Goal: Task Accomplishment & Management: Complete application form

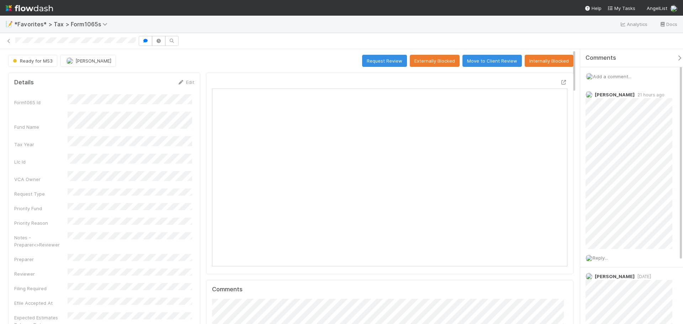
scroll to position [139, 347]
click at [616, 78] on span "Add a comment..." at bounding box center [612, 77] width 38 height 6
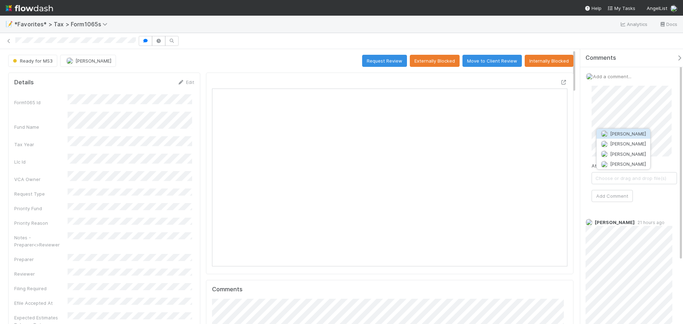
click at [620, 133] on span "[PERSON_NAME]" at bounding box center [628, 134] width 36 height 6
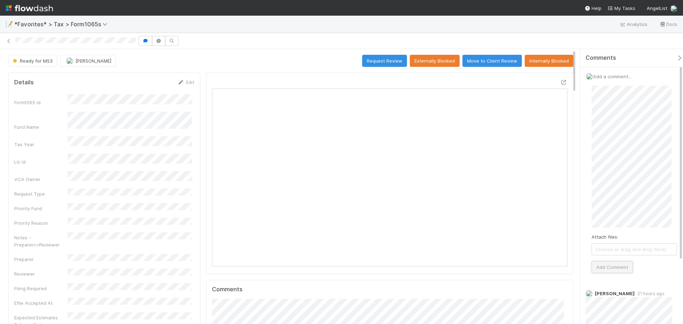
click at [624, 264] on button "Add Comment" at bounding box center [612, 267] width 41 height 12
click at [377, 59] on button "Request Review" at bounding box center [384, 61] width 45 height 12
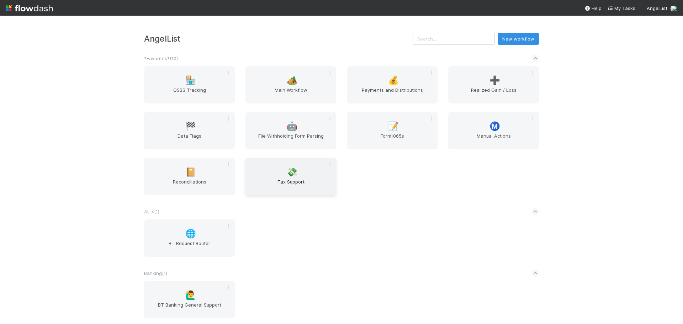
click at [287, 174] on span "💸" at bounding box center [292, 172] width 11 height 9
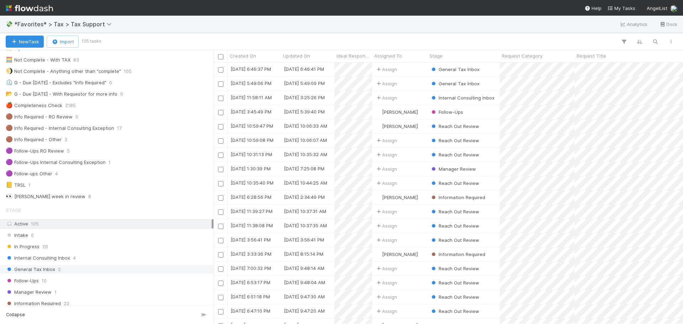
scroll to position [36, 0]
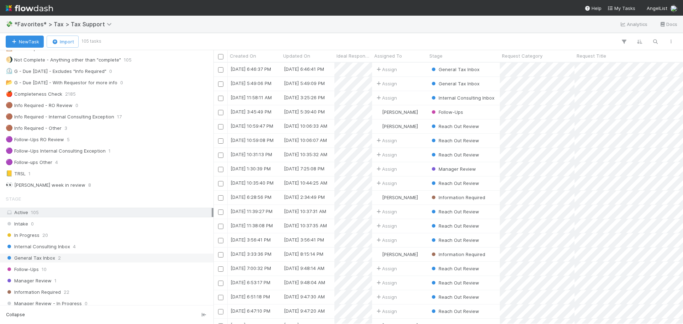
click at [90, 258] on div "General Tax Inbox 2" at bounding box center [109, 258] width 206 height 9
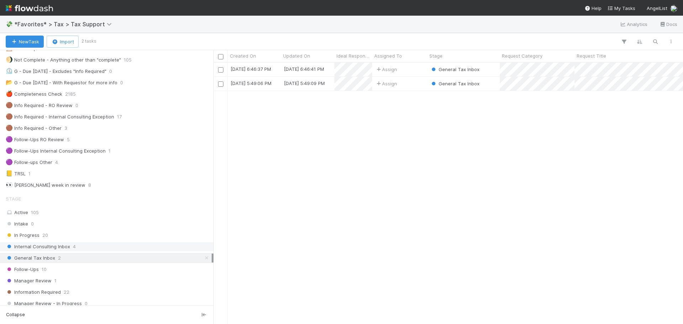
scroll to position [256, 464]
click at [492, 80] on div "General Tax Inbox" at bounding box center [463, 84] width 73 height 14
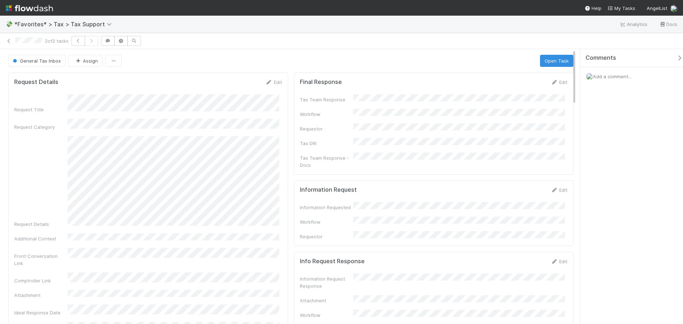
click at [252, 220] on div "Request Title Request Category Request Details Additional Context Front Convers…" at bounding box center [148, 234] width 268 height 280
click at [556, 85] on div "Edit" at bounding box center [559, 82] width 17 height 7
click at [555, 84] on link "Edit" at bounding box center [559, 82] width 17 height 6
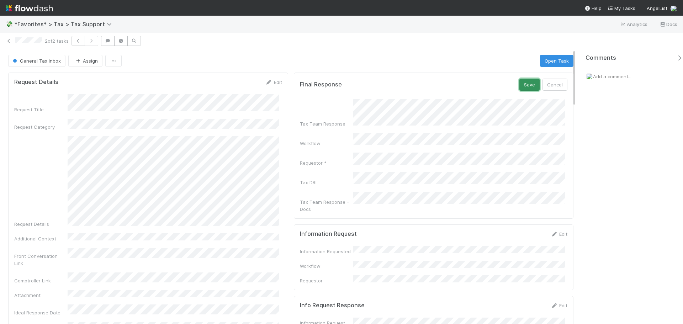
click at [522, 87] on button "Save" at bounding box center [530, 85] width 20 height 12
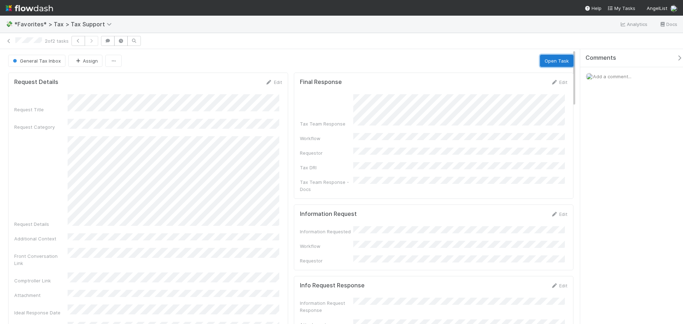
click at [551, 58] on button "Open Task" at bounding box center [556, 61] width 33 height 12
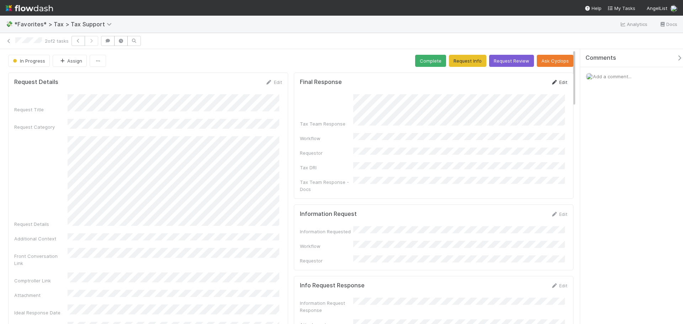
click at [553, 81] on link "Edit" at bounding box center [559, 82] width 17 height 6
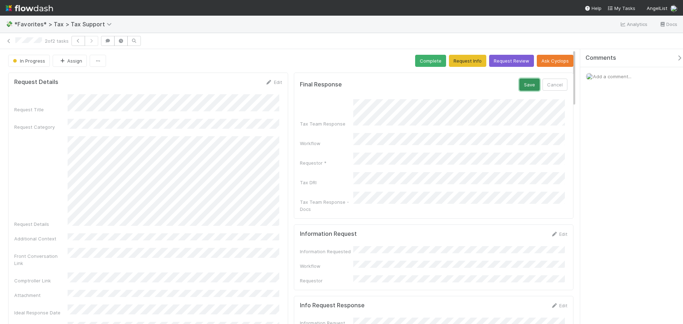
click at [520, 83] on button "Save" at bounding box center [530, 85] width 20 height 12
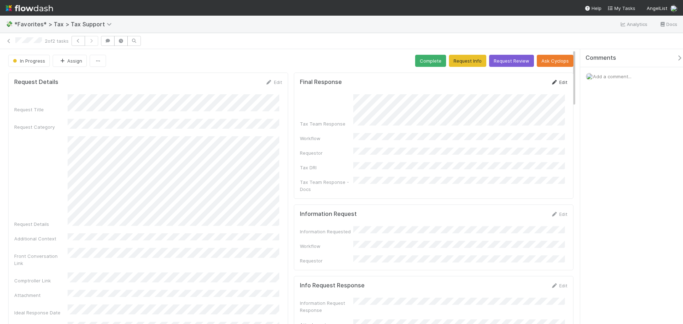
click at [554, 83] on link "Edit" at bounding box center [559, 82] width 17 height 6
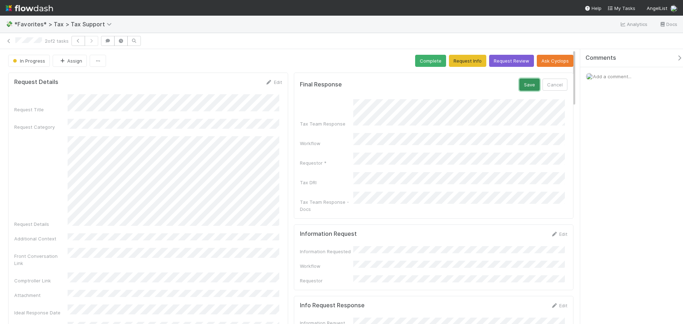
click at [520, 85] on button "Save" at bounding box center [530, 85] width 20 height 12
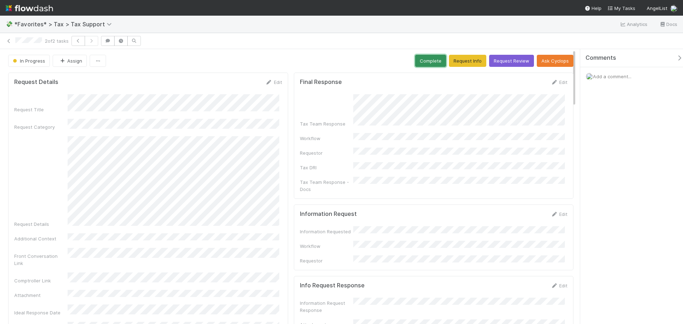
click at [424, 60] on button "Complete" at bounding box center [430, 61] width 31 height 12
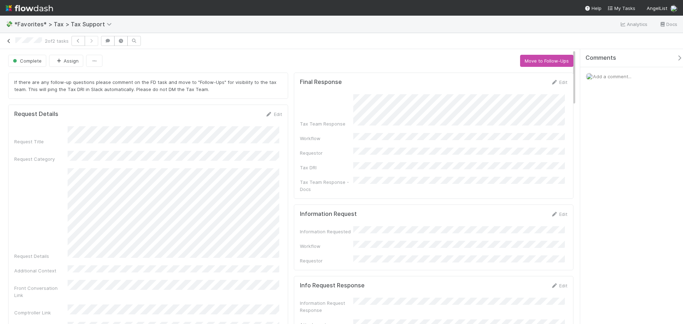
click at [10, 43] on link at bounding box center [8, 40] width 7 height 7
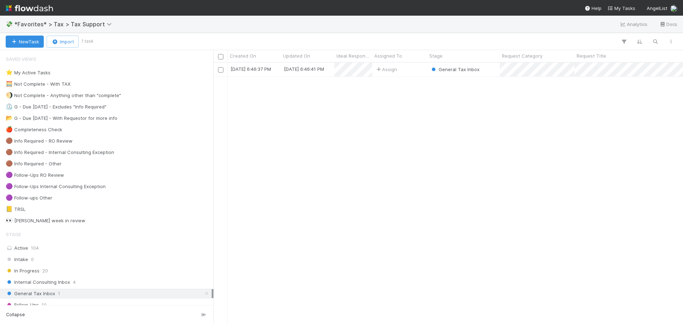
scroll to position [256, 464]
click at [480, 73] on div "General Tax Inbox" at bounding box center [463, 70] width 73 height 14
